Goal: Information Seeking & Learning: Learn about a topic

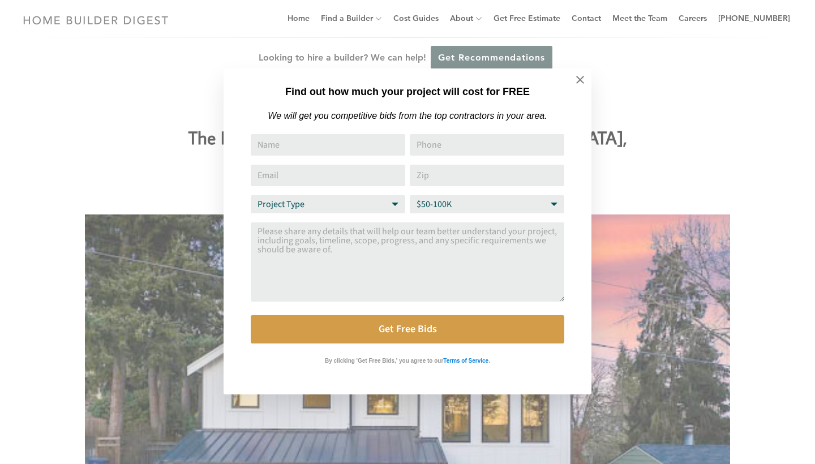
click at [390, 20] on div "Find out how much your project will cost for FREE We will get you competitive b…" at bounding box center [407, 232] width 815 height 464
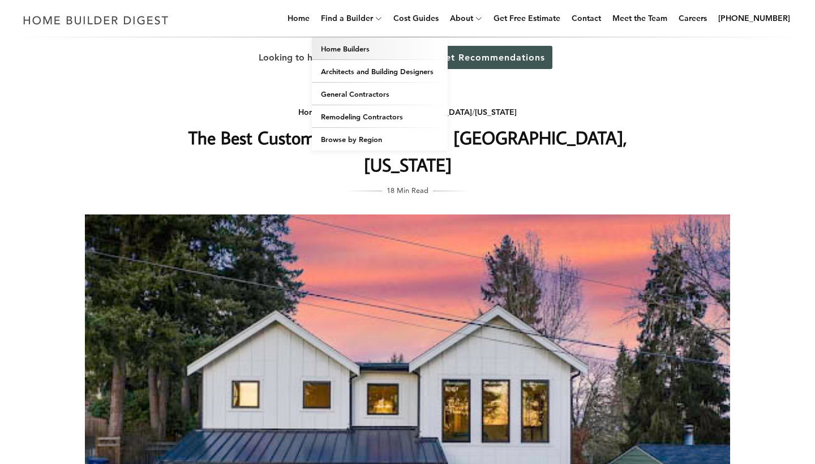
click at [363, 48] on link "Home Builders" at bounding box center [380, 48] width 136 height 23
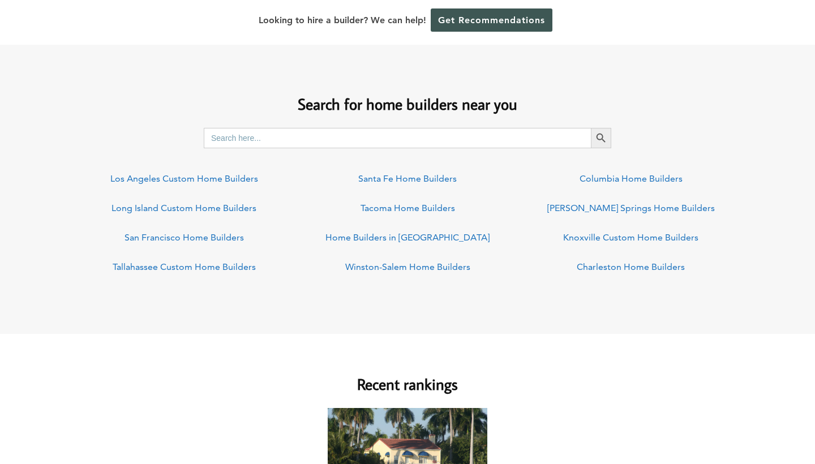
scroll to position [831, 0]
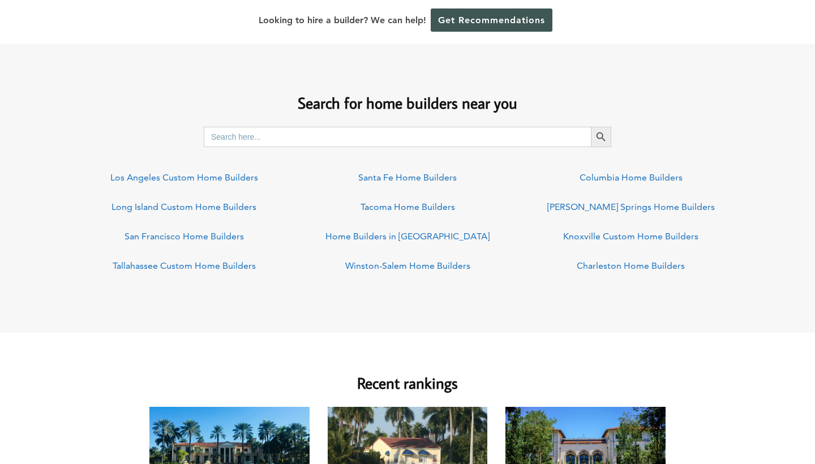
click at [467, 136] on input "Search for:" at bounding box center [397, 137] width 387 height 20
type input "s"
type input "kenmore, wa"
click at [601, 136] on button "Search Button" at bounding box center [601, 137] width 20 height 20
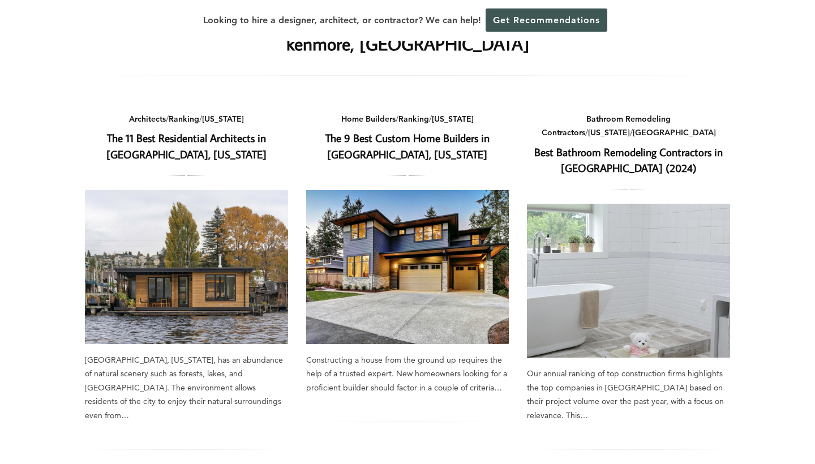
scroll to position [53, 0]
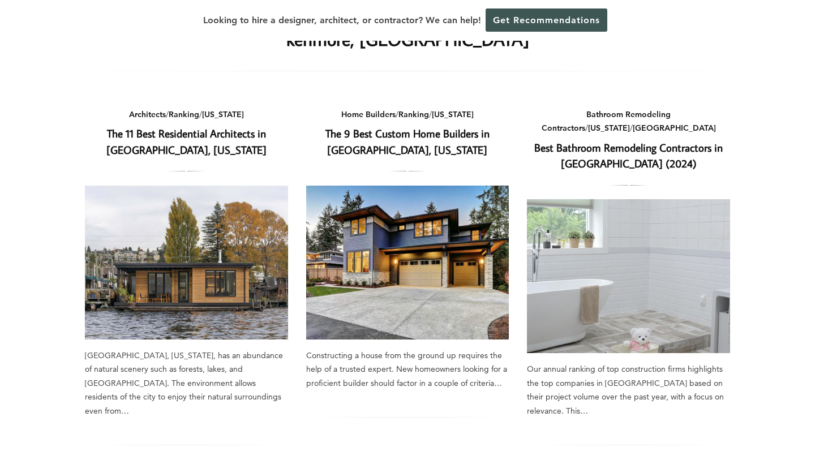
click at [425, 137] on link "The 9 Best Custom Home Builders in [GEOGRAPHIC_DATA], [US_STATE]" at bounding box center [408, 141] width 164 height 31
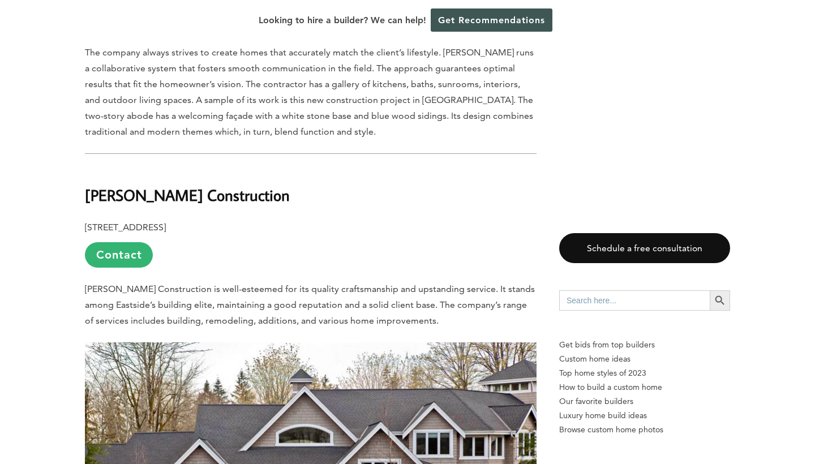
scroll to position [3265, 0]
